Goal: Check status: Check status

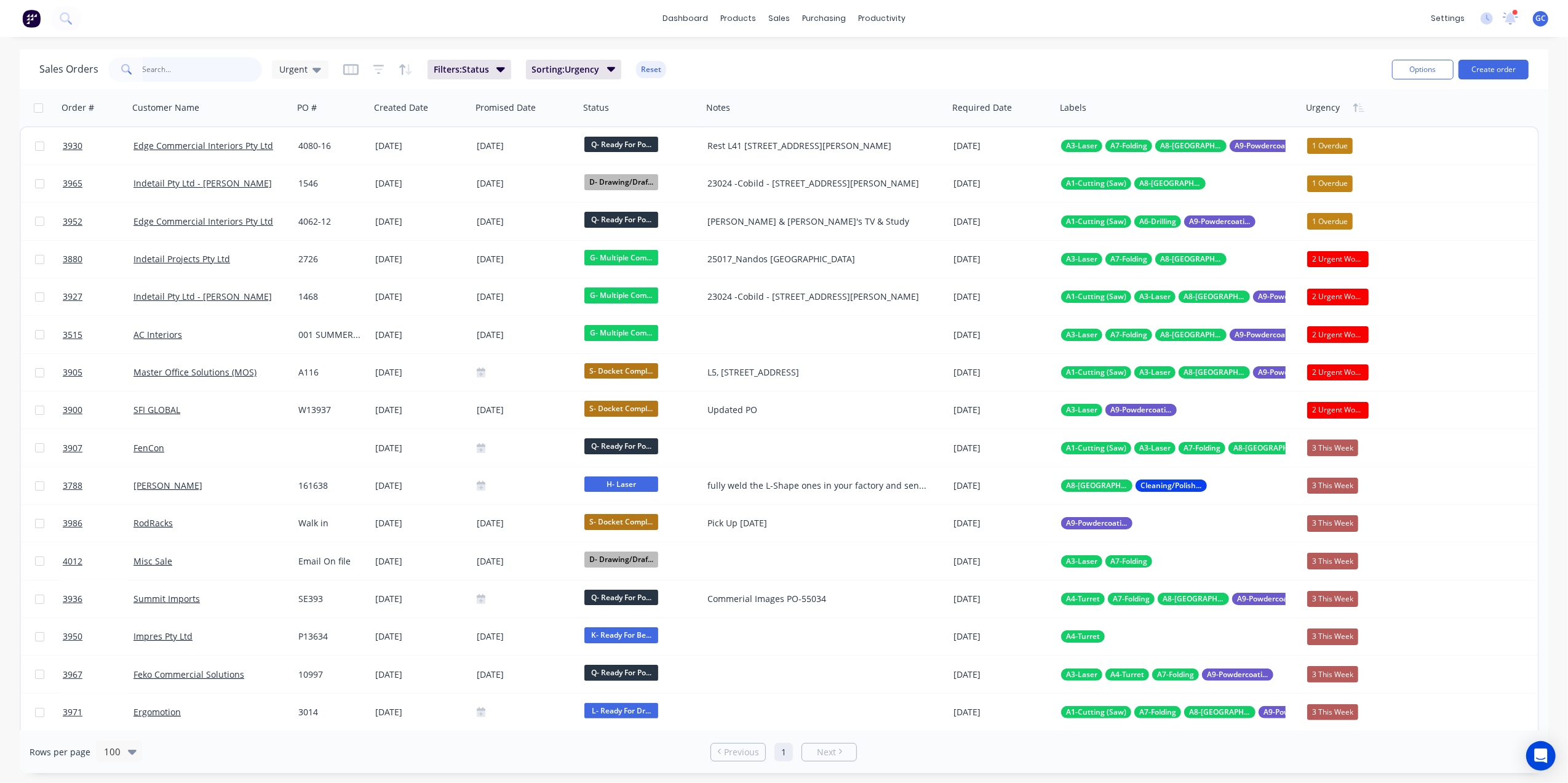
click at [211, 74] on input "text" at bounding box center [202, 69] width 120 height 24
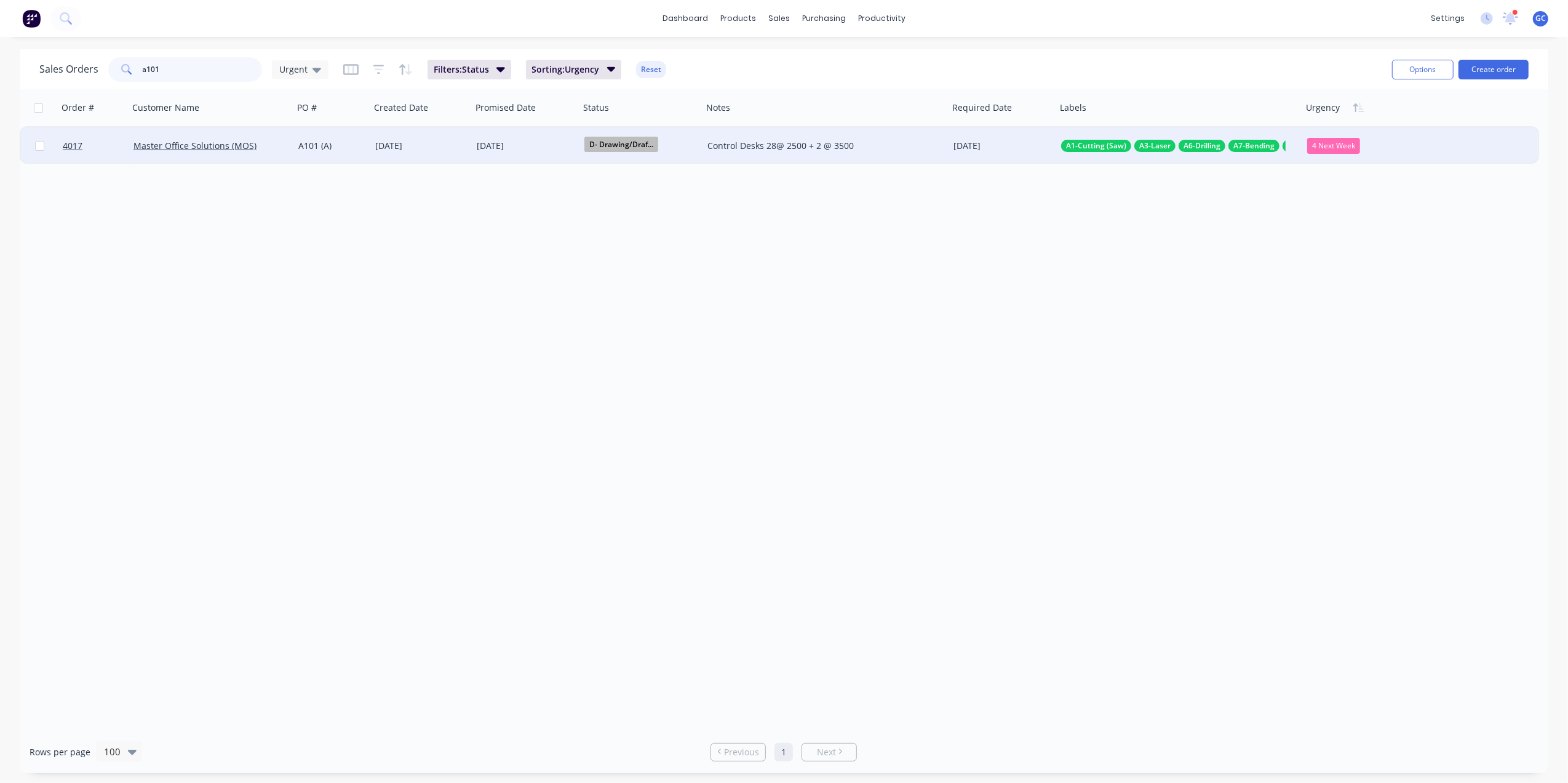
type input "a101"
click at [313, 144] on div "A101 (A)" at bounding box center [331, 145] width 64 height 13
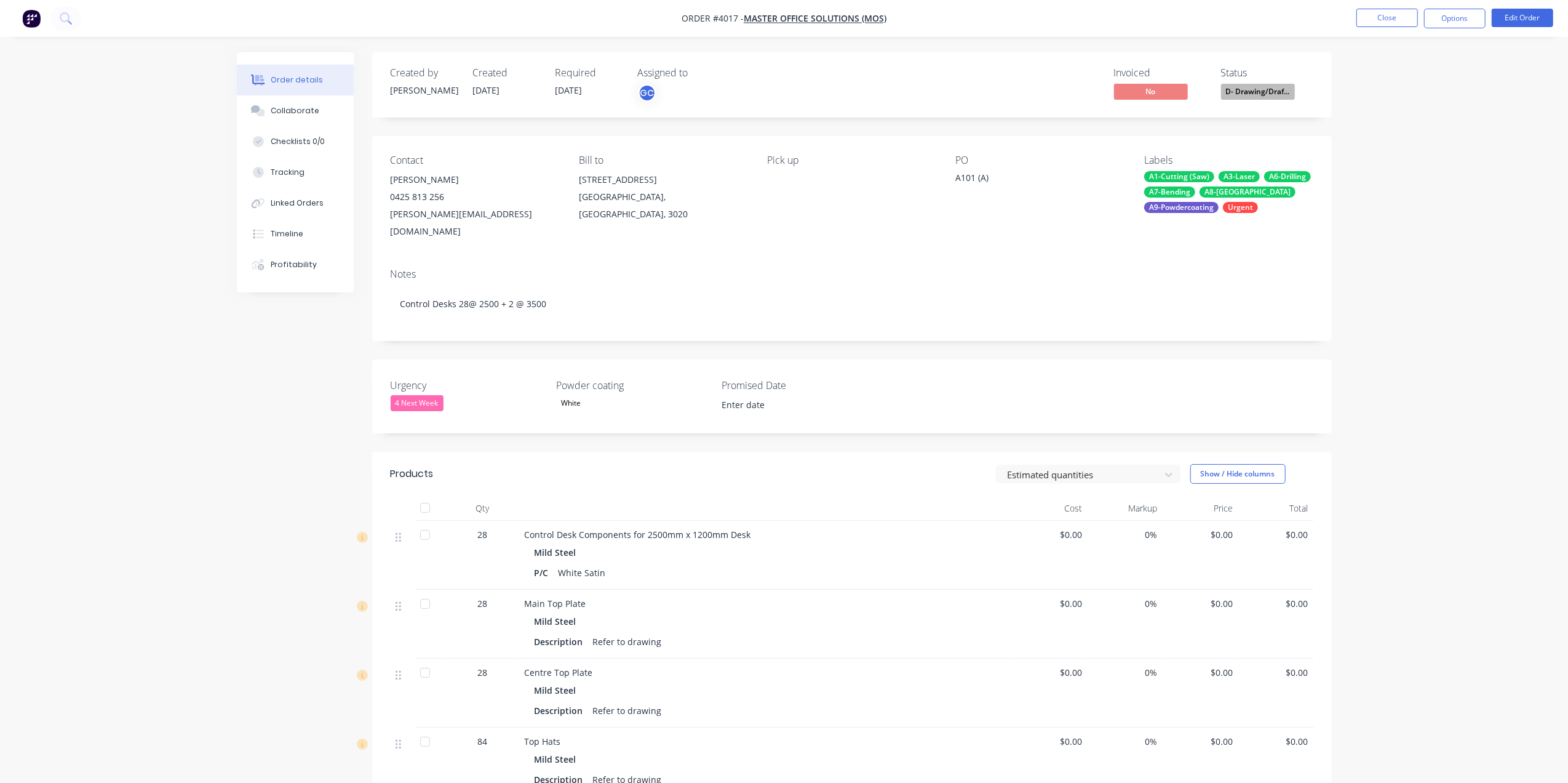
type input "[DATE]"
click at [303, 117] on button "Collaborate" at bounding box center [289, 111] width 117 height 31
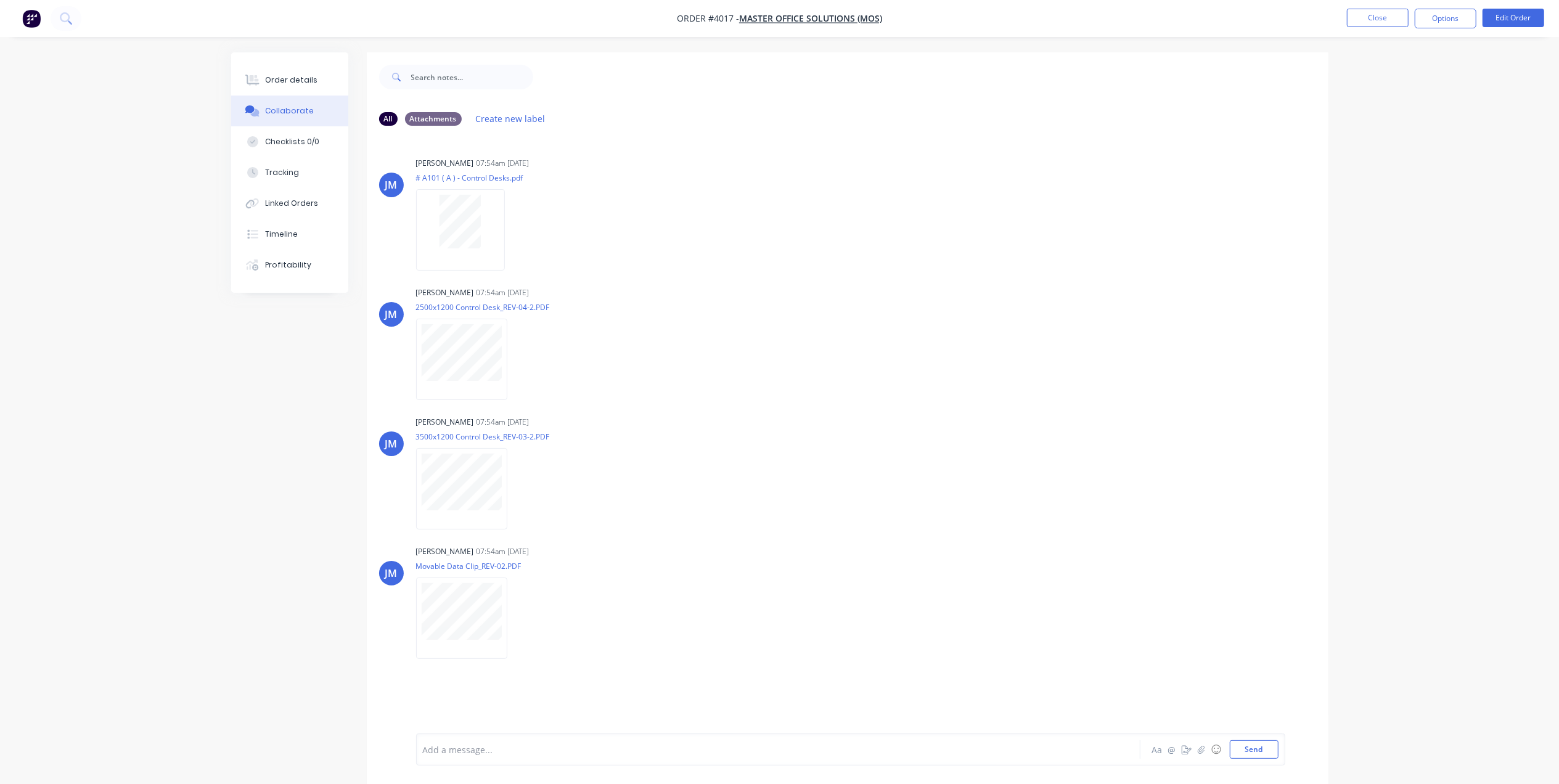
click at [1097, 146] on div "[PERSON_NAME] 07:54am [DATE] # A101 ( A ) - Control Desks.pdf Labels Download D…" at bounding box center [847, 434] width 961 height 597
click at [1392, 22] on button "Close" at bounding box center [1377, 18] width 62 height 19
